Goal: Check status: Check status

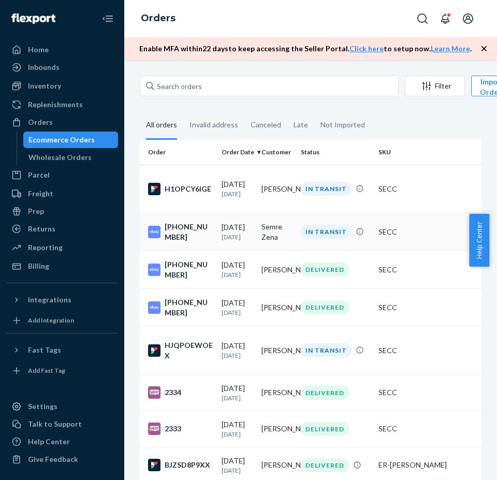
click at [292, 232] on td "Semre Zena" at bounding box center [277, 232] width 40 height 38
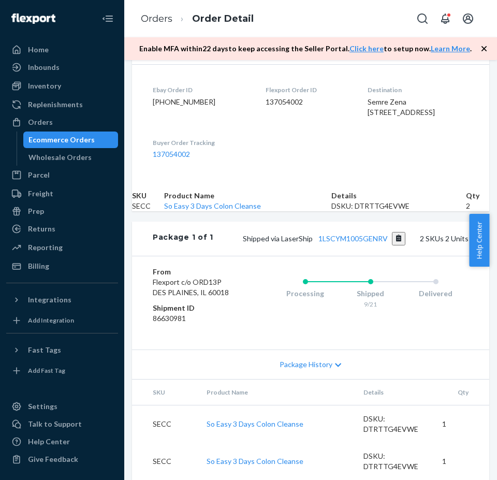
scroll to position [259, 0]
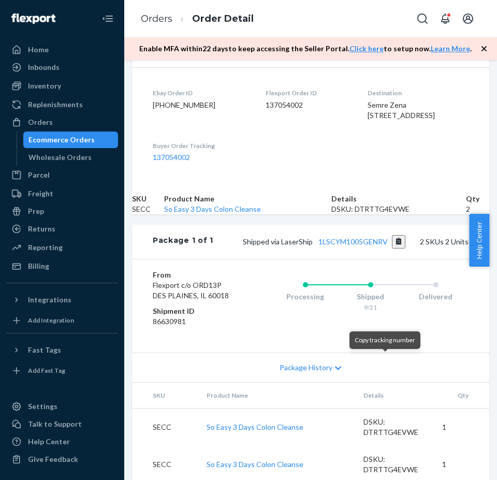
click at [392, 249] on button "Copy tracking number" at bounding box center [399, 241] width 14 height 13
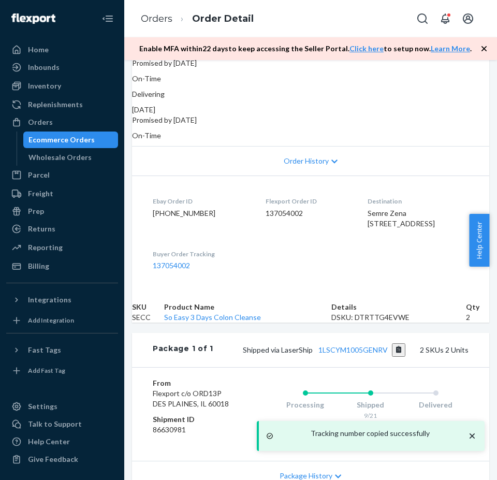
scroll to position [0, 0]
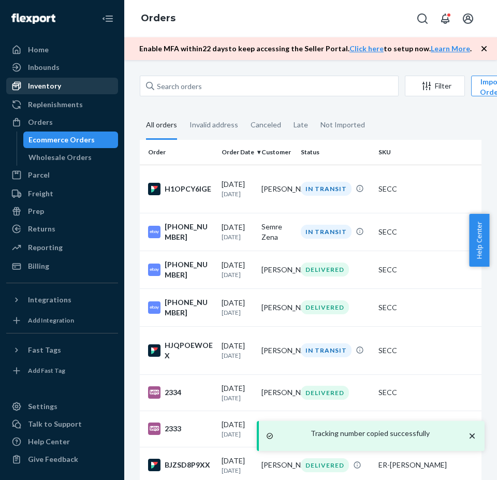
click at [49, 83] on div "Inventory" at bounding box center [44, 86] width 33 height 10
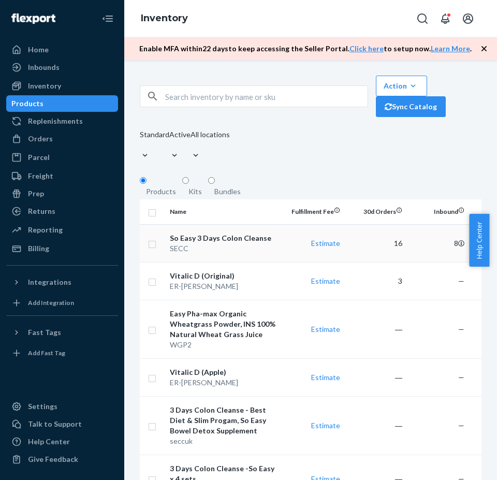
click at [275, 249] on div "SECC" at bounding box center [224, 248] width 108 height 10
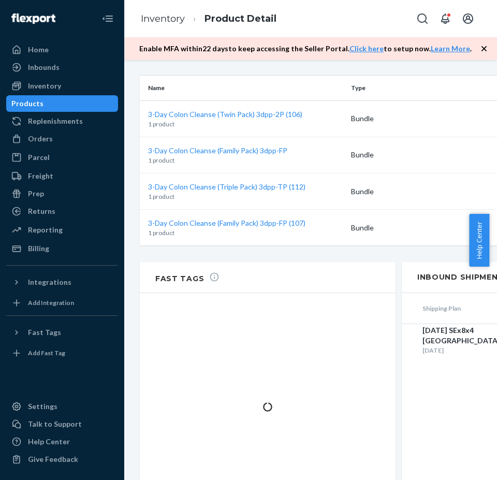
scroll to position [994, 0]
